Goal: Information Seeking & Learning: Understand process/instructions

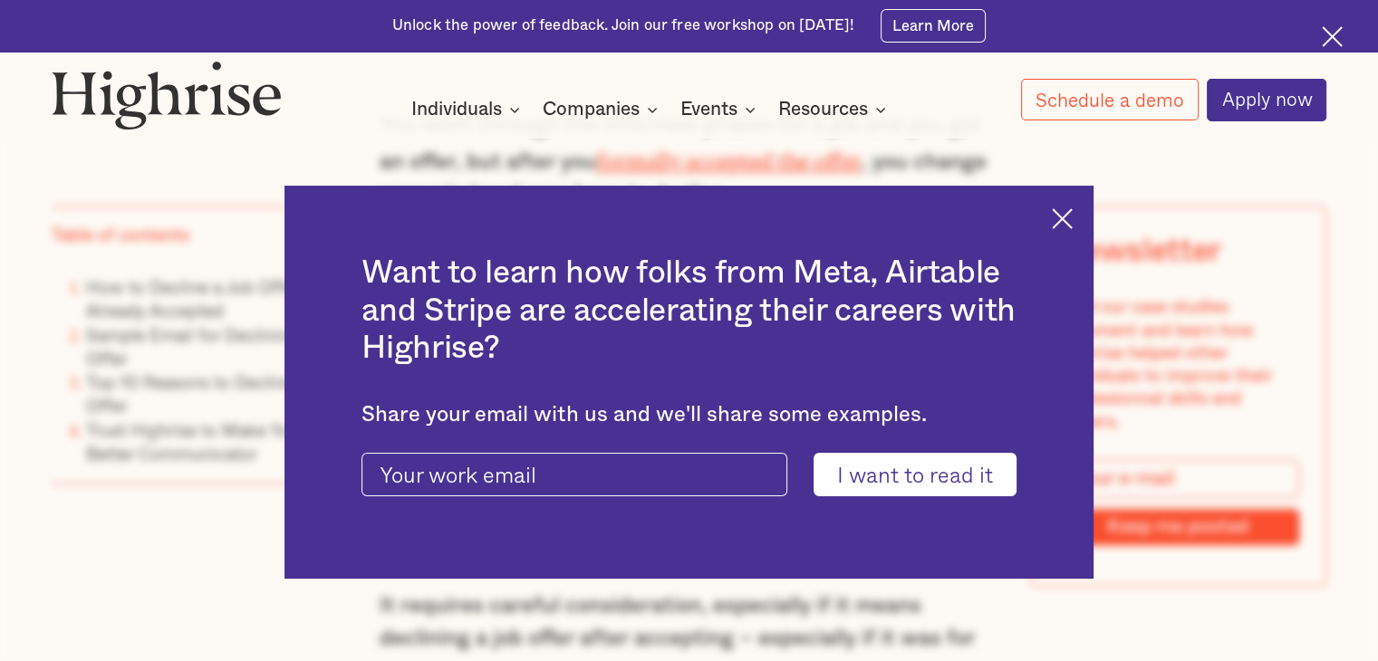
scroll to position [1359, 0]
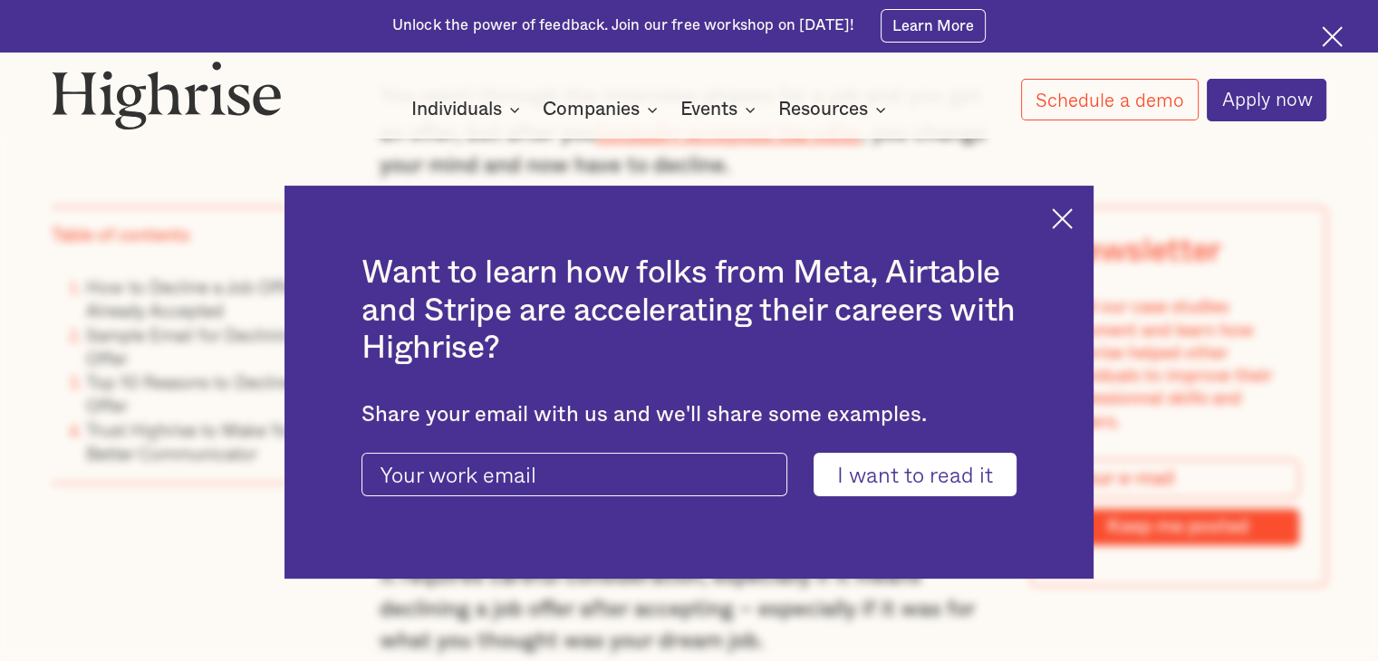
click at [1071, 225] on img at bounding box center [1062, 218] width 21 height 21
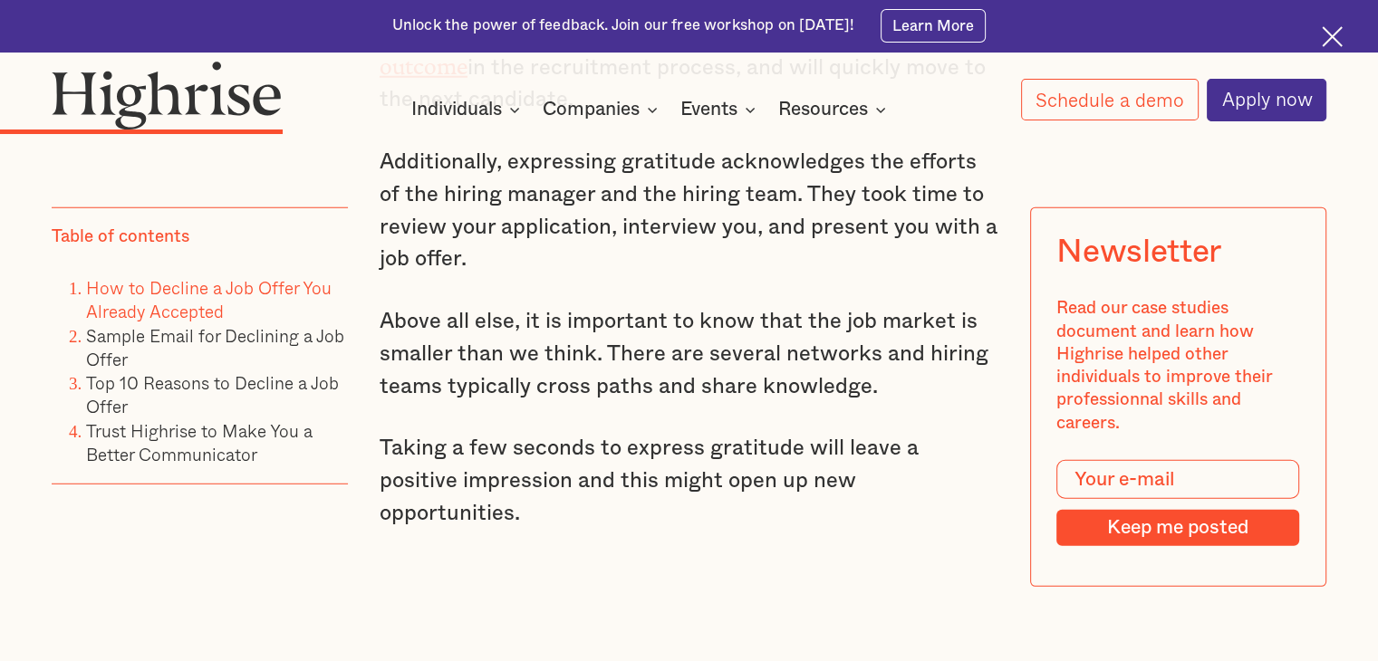
scroll to position [4982, 0]
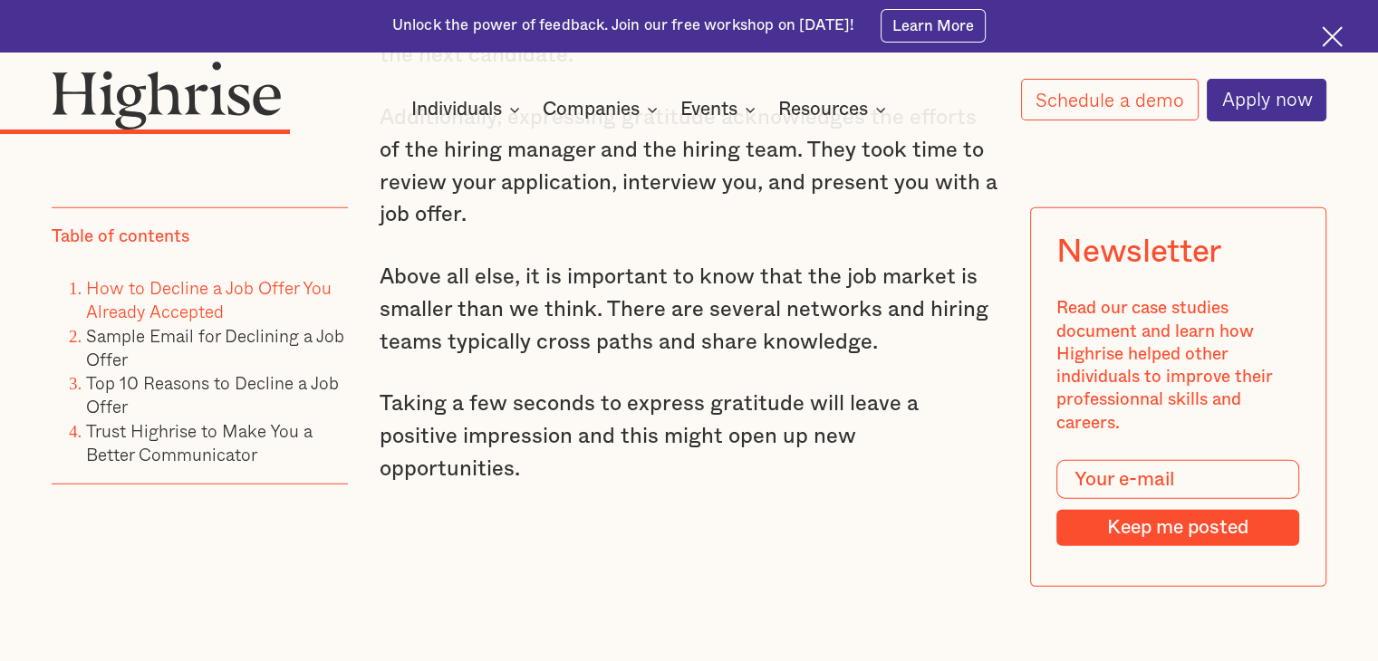
click at [1323, 42] on img at bounding box center [1332, 36] width 21 height 21
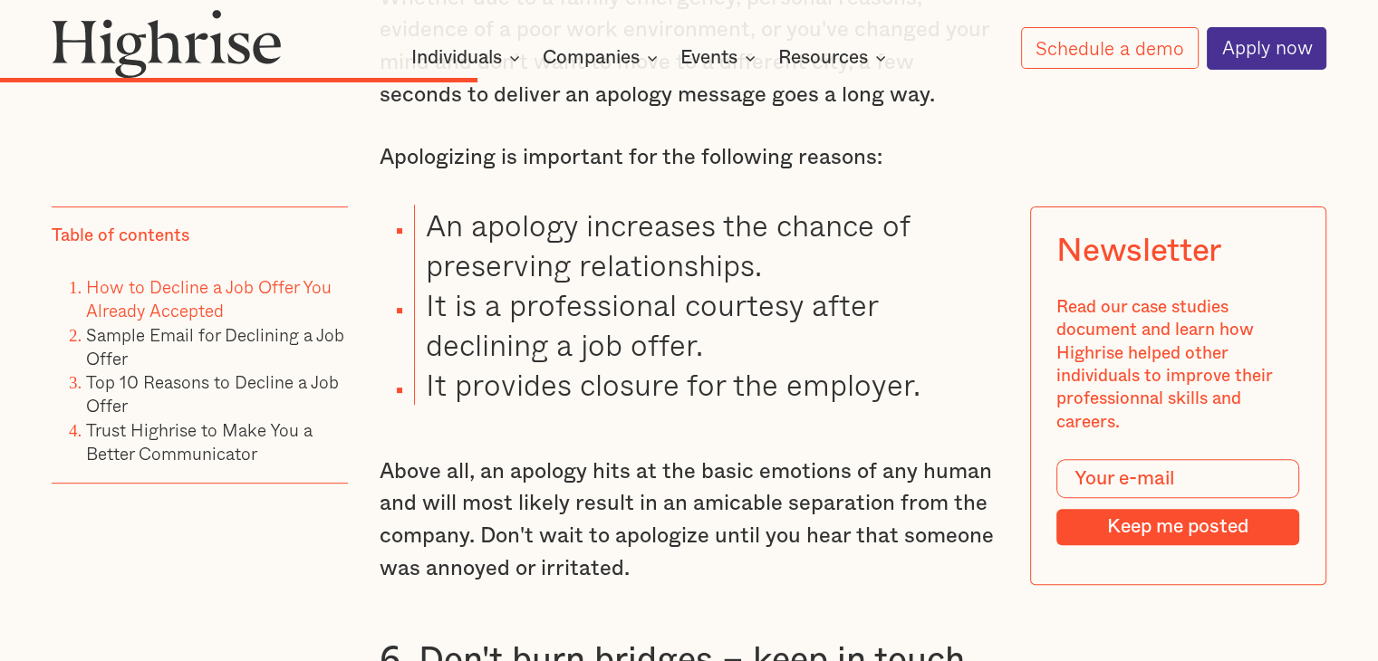
scroll to position [7375, 0]
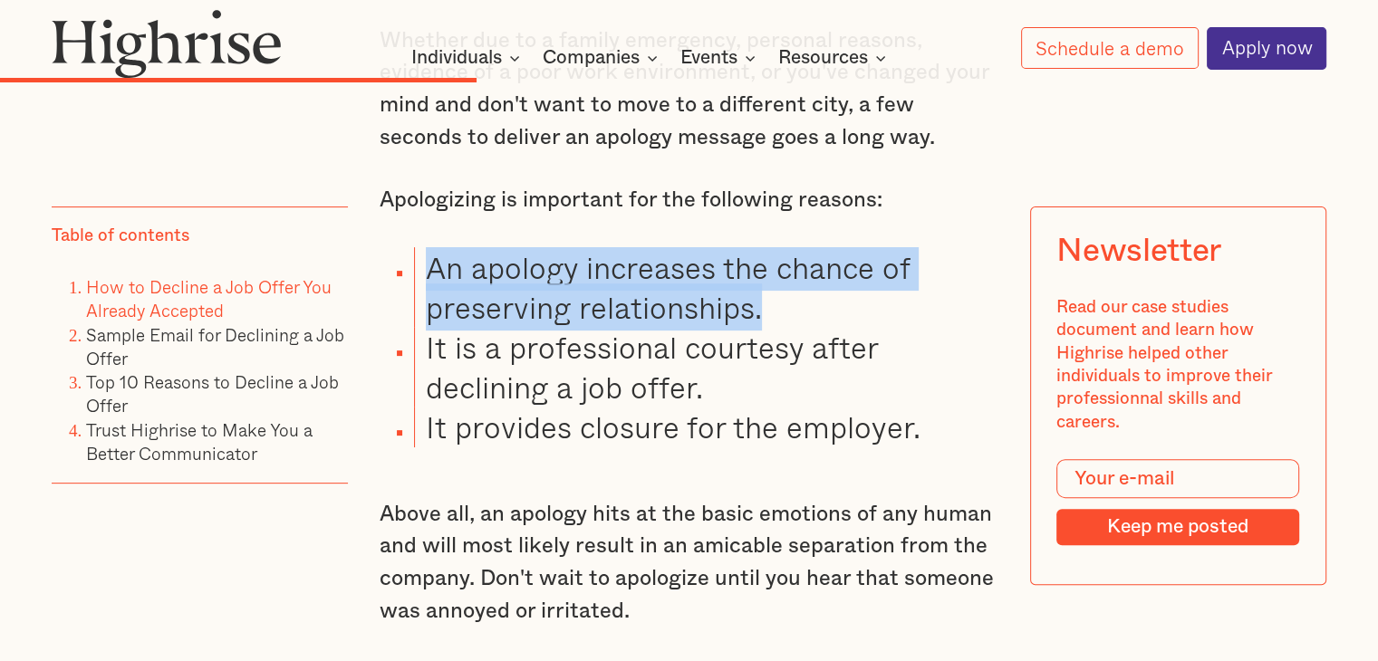
drag, startPoint x: 423, startPoint y: 231, endPoint x: 820, endPoint y: 272, distance: 398.8
click at [820, 272] on li "An apology increases the chance of preserving relationships." at bounding box center [706, 287] width 584 height 80
click at [761, 293] on li "An apology increases the chance of preserving relationships." at bounding box center [706, 287] width 584 height 80
drag, startPoint x: 761, startPoint y: 282, endPoint x: 404, endPoint y: 226, distance: 361.2
click at [404, 247] on ul "An apology increases the chance of preserving relationships. It is a profession…" at bounding box center [675, 347] width 645 height 200
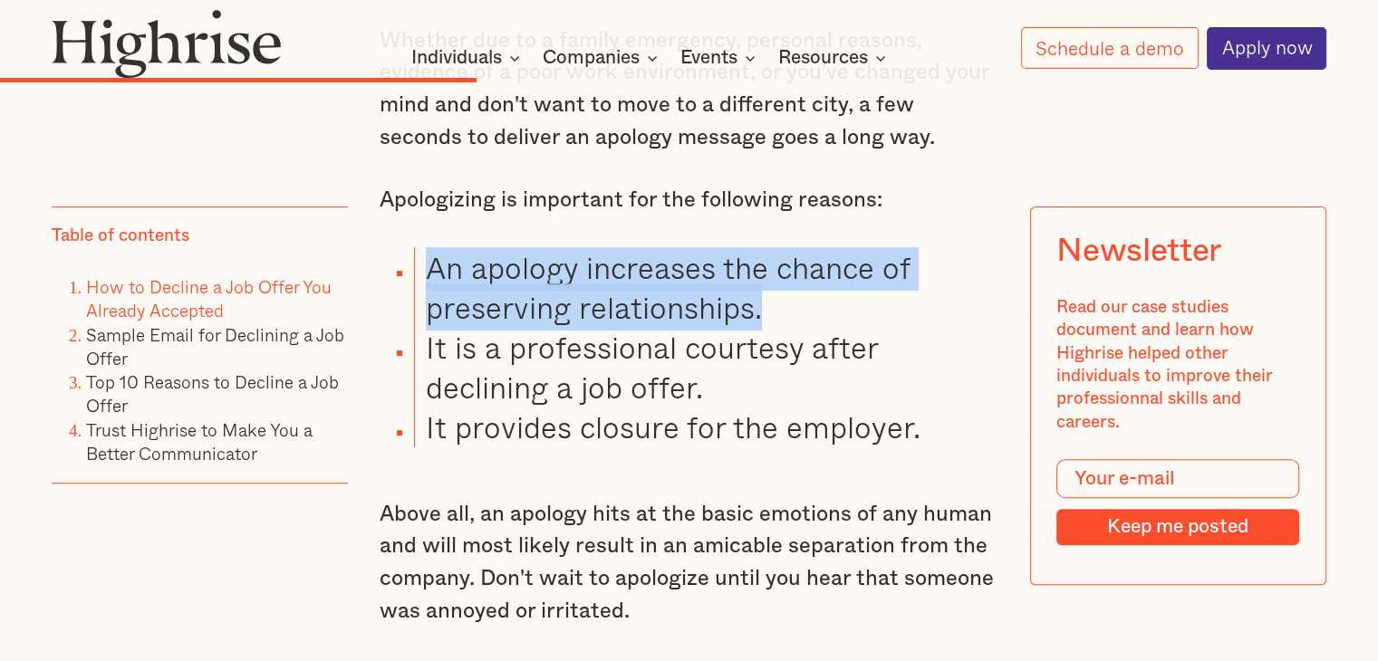
click at [442, 247] on li "An apology increases the chance of preserving relationships." at bounding box center [706, 287] width 584 height 80
drag, startPoint x: 429, startPoint y: 234, endPoint x: 822, endPoint y: 283, distance: 395.3
click at [822, 283] on li "An apology increases the chance of preserving relationships." at bounding box center [706, 287] width 584 height 80
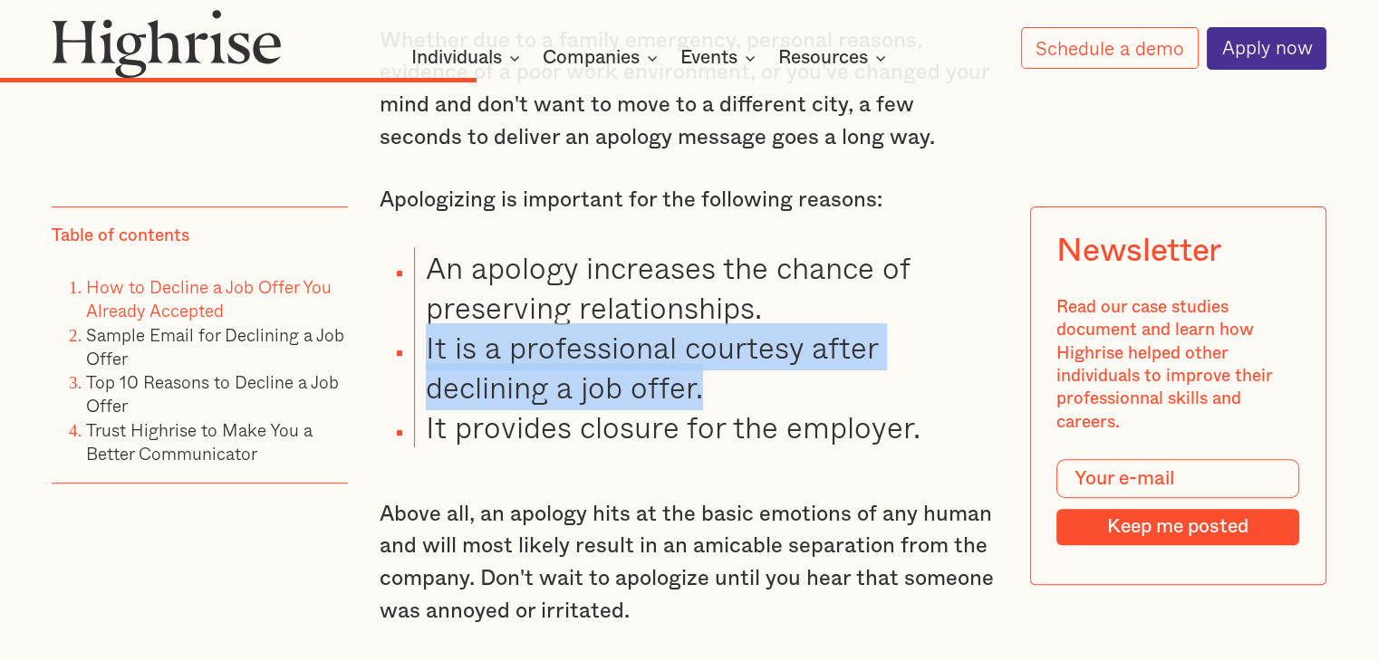
drag, startPoint x: 427, startPoint y: 313, endPoint x: 713, endPoint y: 356, distance: 289.5
click at [713, 356] on li "It is a professional courtesy after declining a job offer." at bounding box center [706, 367] width 584 height 80
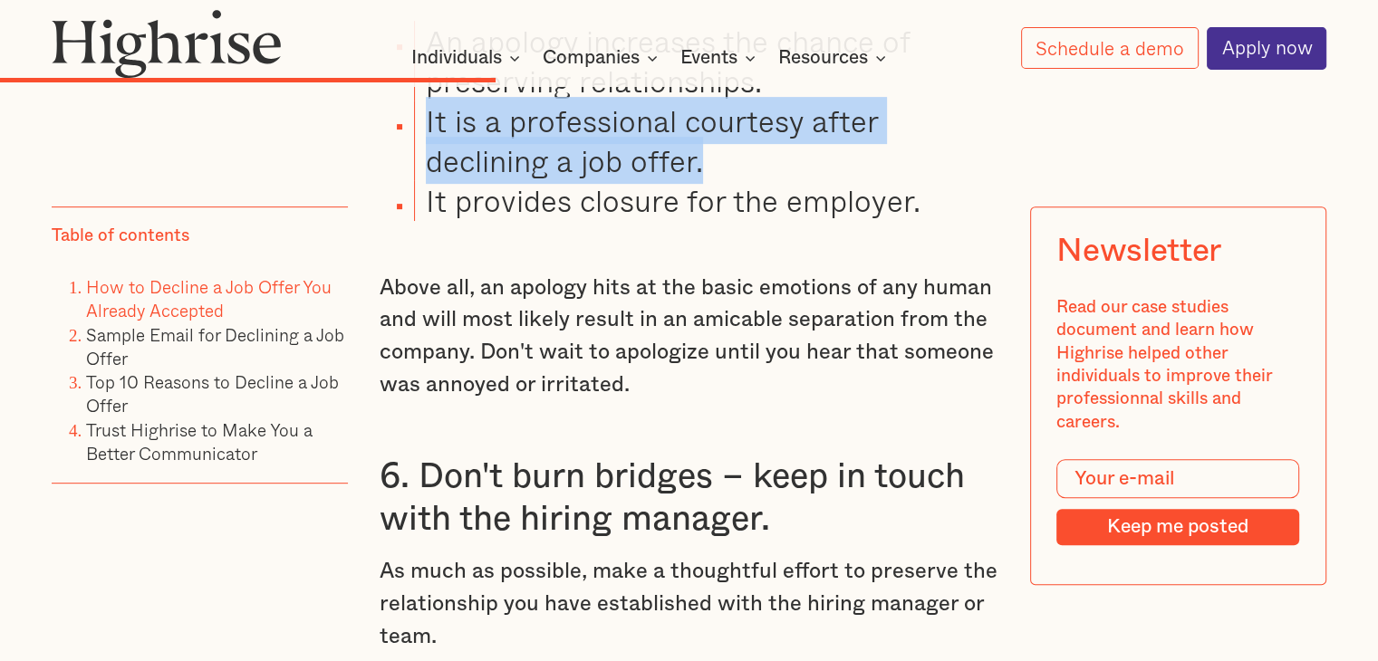
scroll to position [7647, 0]
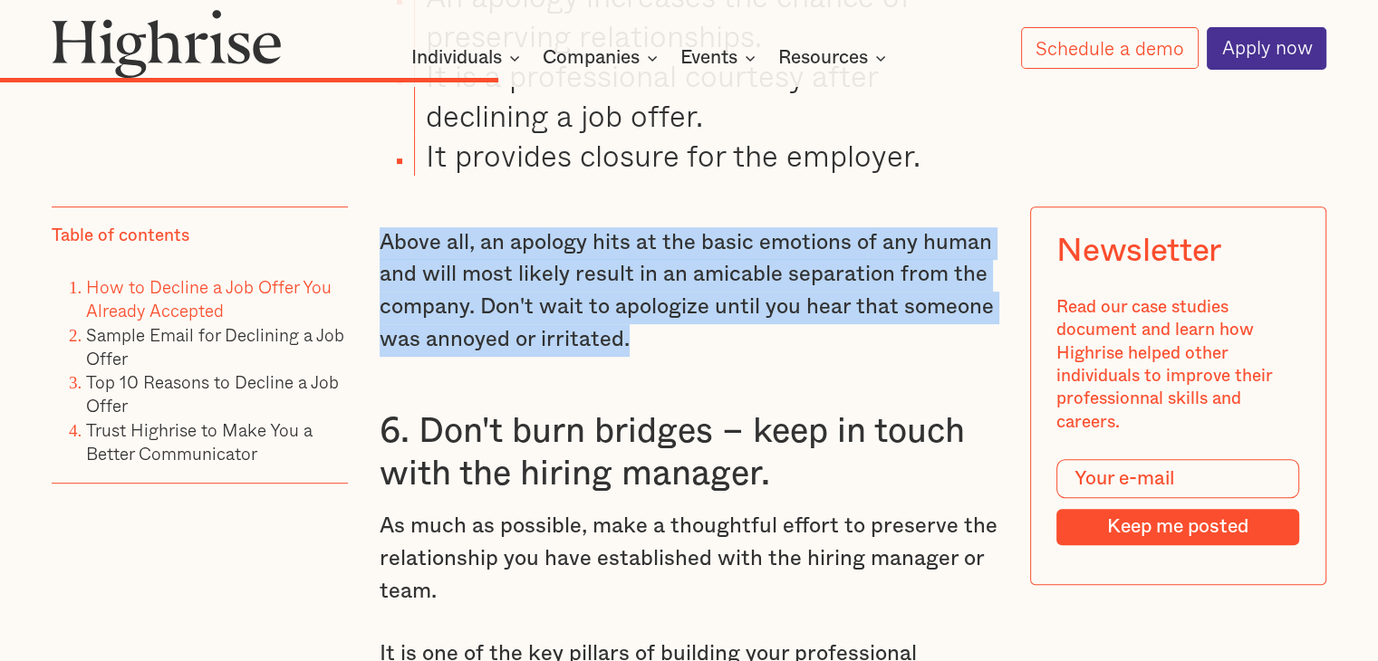
drag, startPoint x: 380, startPoint y: 211, endPoint x: 664, endPoint y: 318, distance: 303.9
click at [664, 318] on p "Above all, an apology hits at the basic emotions of any human and will most lik…" at bounding box center [689, 292] width 619 height 130
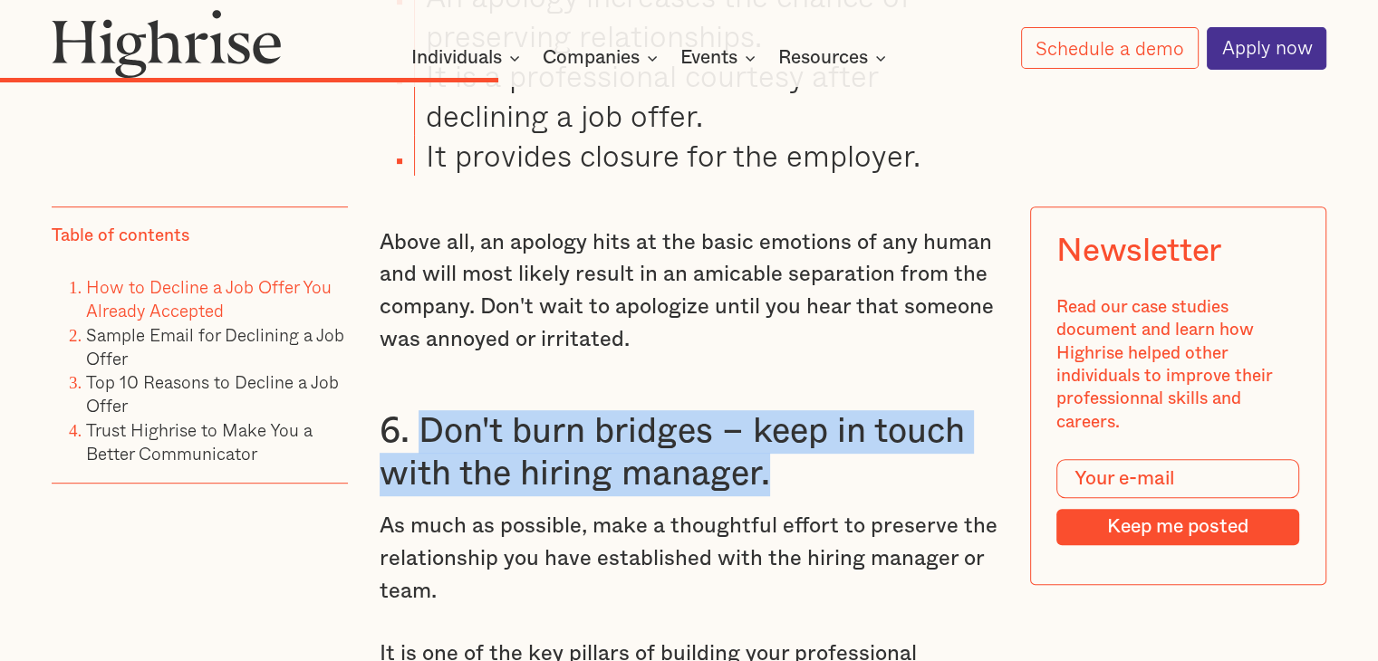
drag, startPoint x: 413, startPoint y: 401, endPoint x: 802, endPoint y: 457, distance: 392.6
click at [802, 457] on h3 "6. Don't burn bridges – keep in touch with the hiring manager." at bounding box center [689, 453] width 619 height 86
click at [420, 410] on h3 "6. Don't burn bridges – keep in touch with the hiring manager." at bounding box center [689, 453] width 619 height 86
drag, startPoint x: 425, startPoint y: 401, endPoint x: 823, endPoint y: 468, distance: 404.2
click at [823, 468] on h3 "6. Don't burn bridges – keep in touch with the hiring manager." at bounding box center [689, 453] width 619 height 86
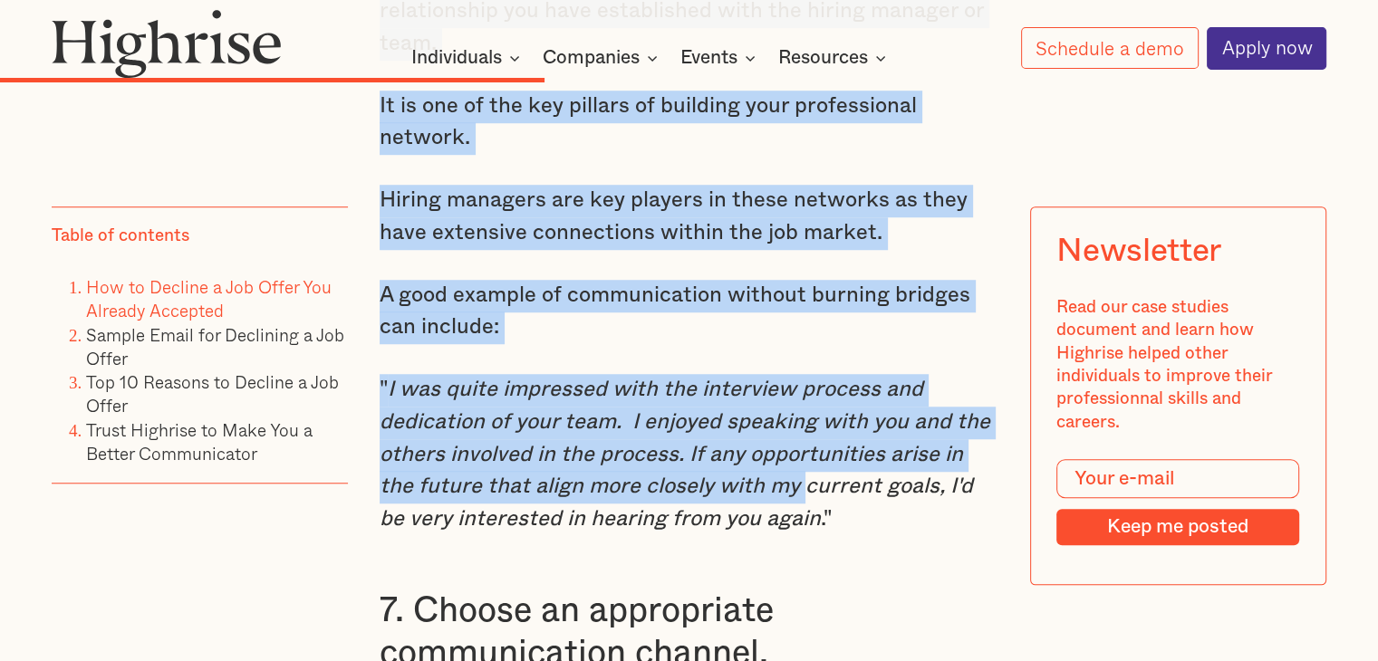
scroll to position [8281, 0]
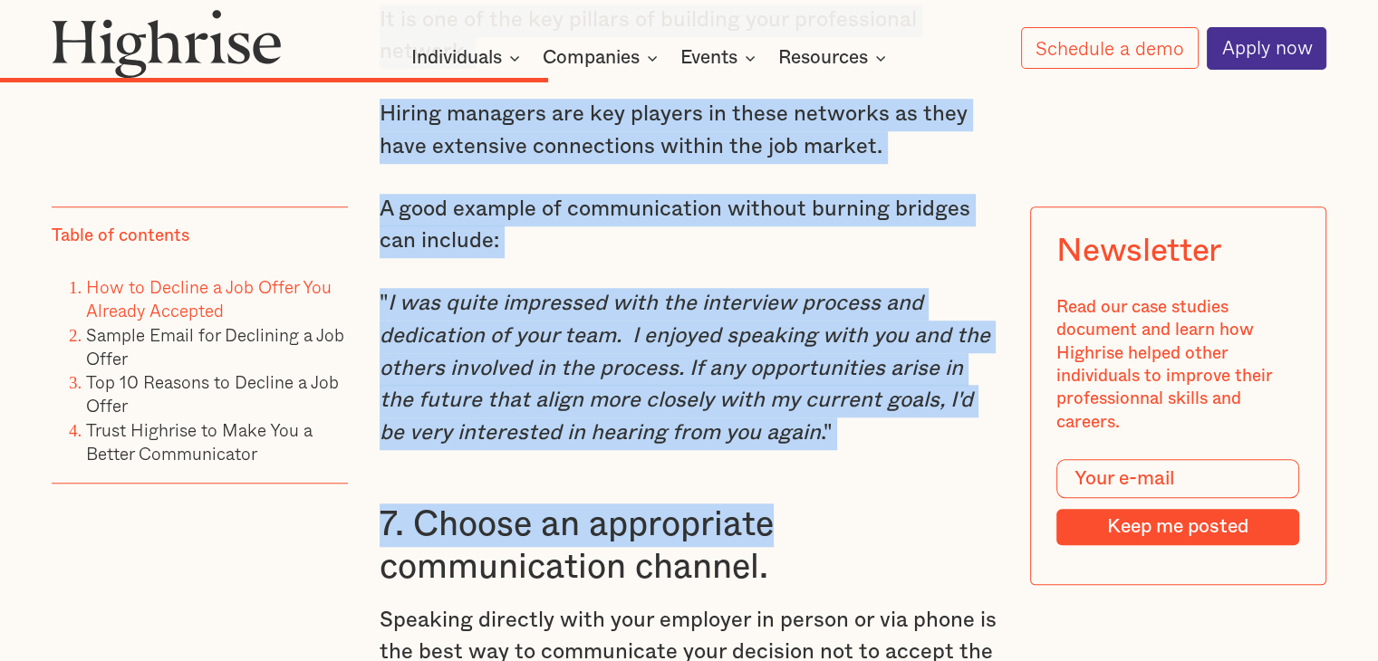
drag, startPoint x: 381, startPoint y: 229, endPoint x: 765, endPoint y: 457, distance: 446.0
click at [765, 457] on div "4. Be honest and straightforward. It can be difficult to come up with the right…" at bounding box center [689, 312] width 619 height 6083
click at [778, 477] on div "4. Be honest and straightforward. It can be difficult to come up with the right…" at bounding box center [689, 312] width 619 height 6083
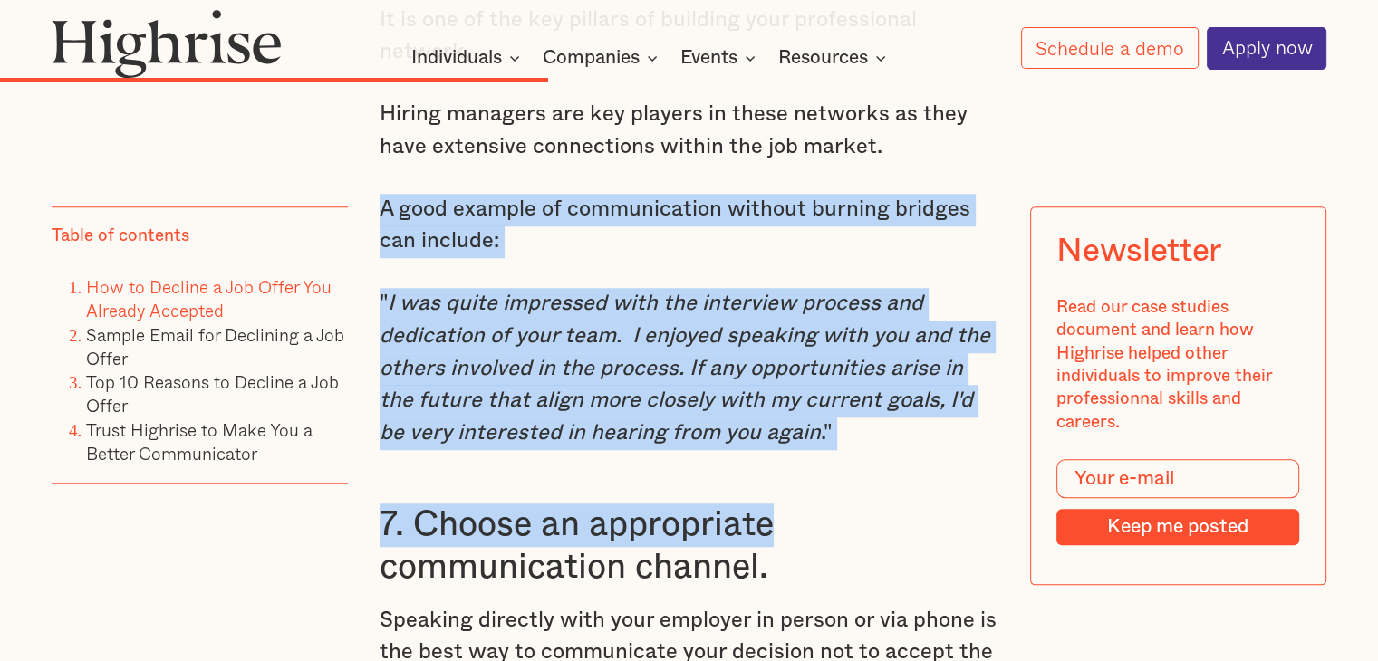
drag, startPoint x: 786, startPoint y: 508, endPoint x: 377, endPoint y: 197, distance: 514.5
click at [380, 197] on div "4. Be honest and straightforward. It can be difficult to come up with the right…" at bounding box center [689, 312] width 619 height 6083
click at [511, 225] on p "A good example of communication without burning bridges can include:" at bounding box center [689, 226] width 619 height 64
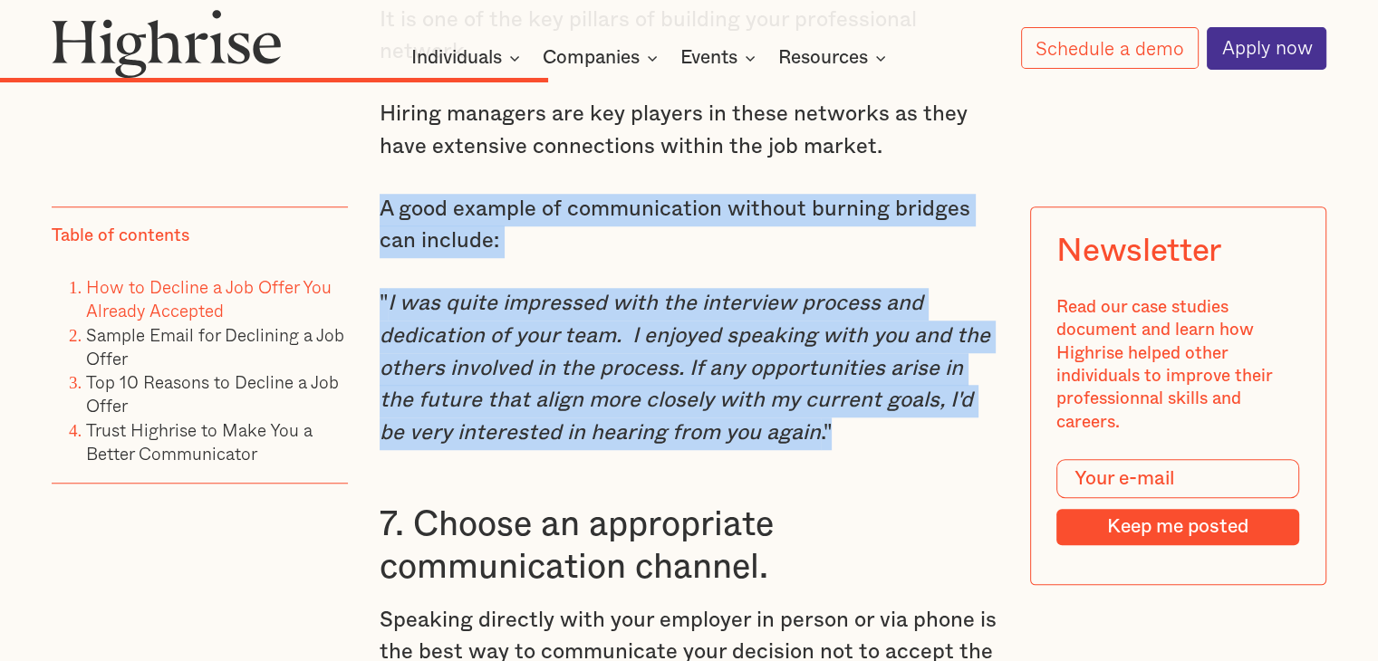
drag, startPoint x: 380, startPoint y: 192, endPoint x: 809, endPoint y: 420, distance: 485.5
click at [809, 420] on div "4. Be honest and straightforward. It can be difficult to come up with the right…" at bounding box center [689, 312] width 619 height 6083
